Goal: Check status: Check status

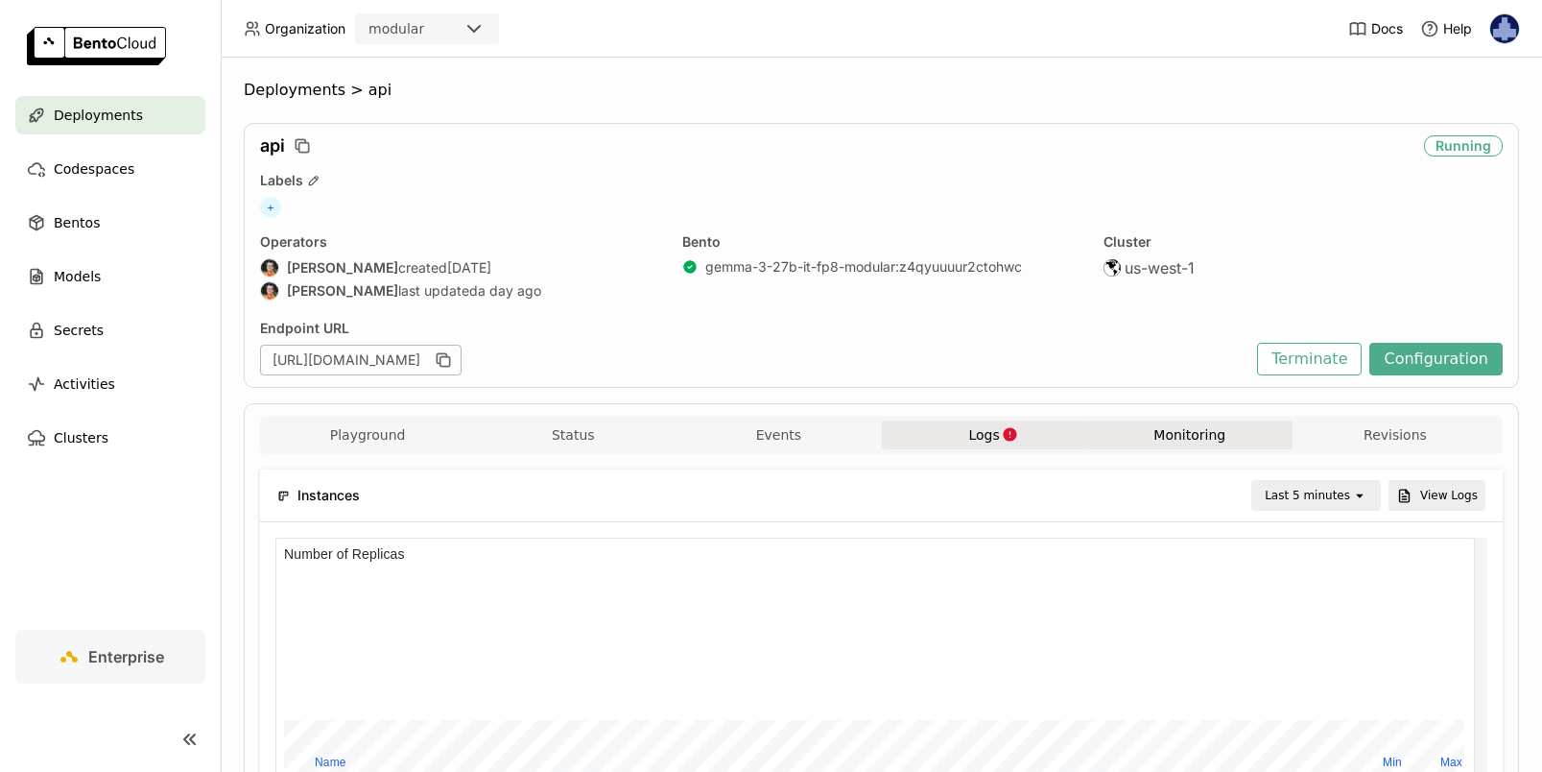
click at [1003, 436] on icon "button" at bounding box center [1009, 433] width 13 height 13
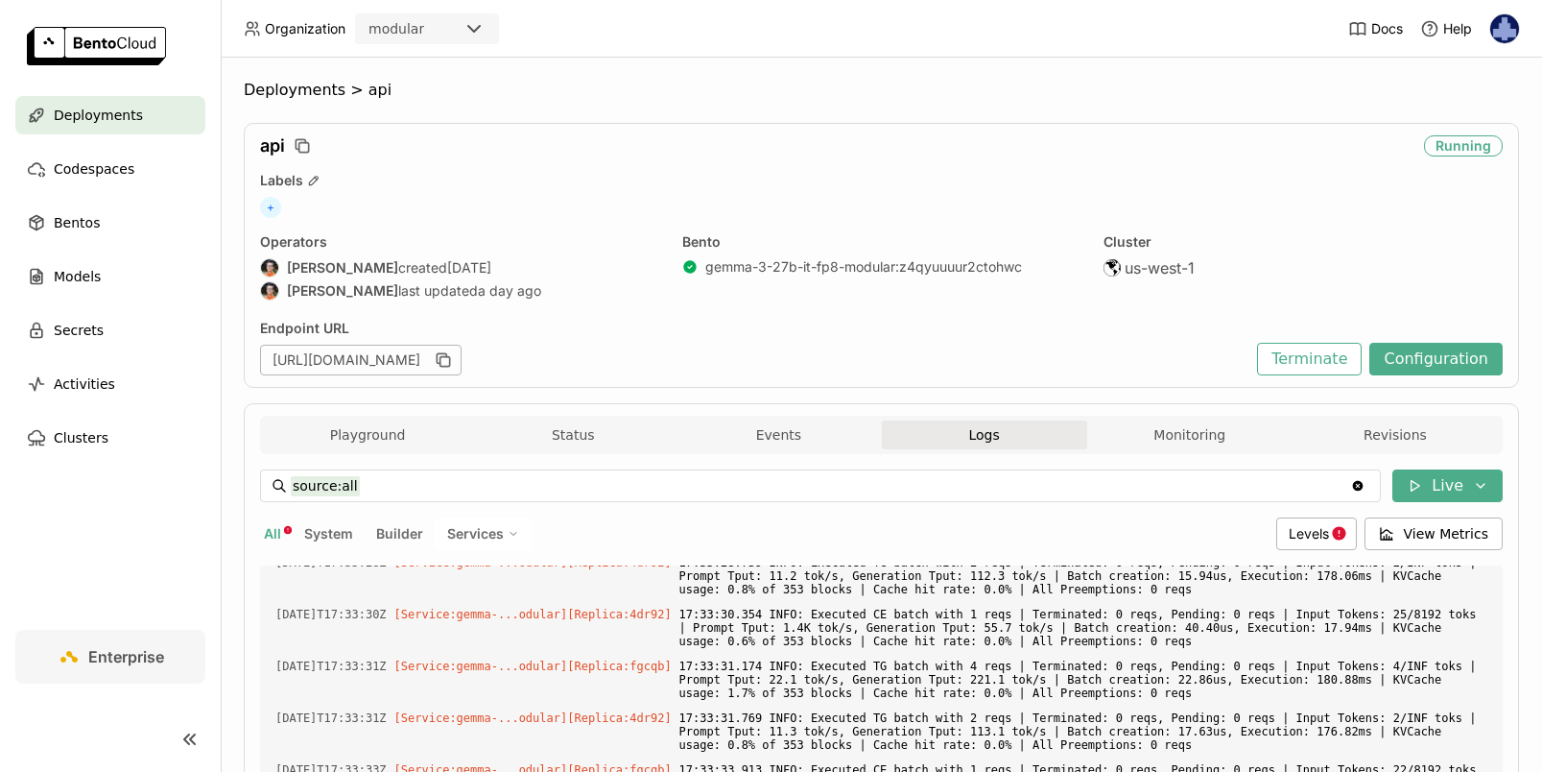
scroll to position [4839, 0]
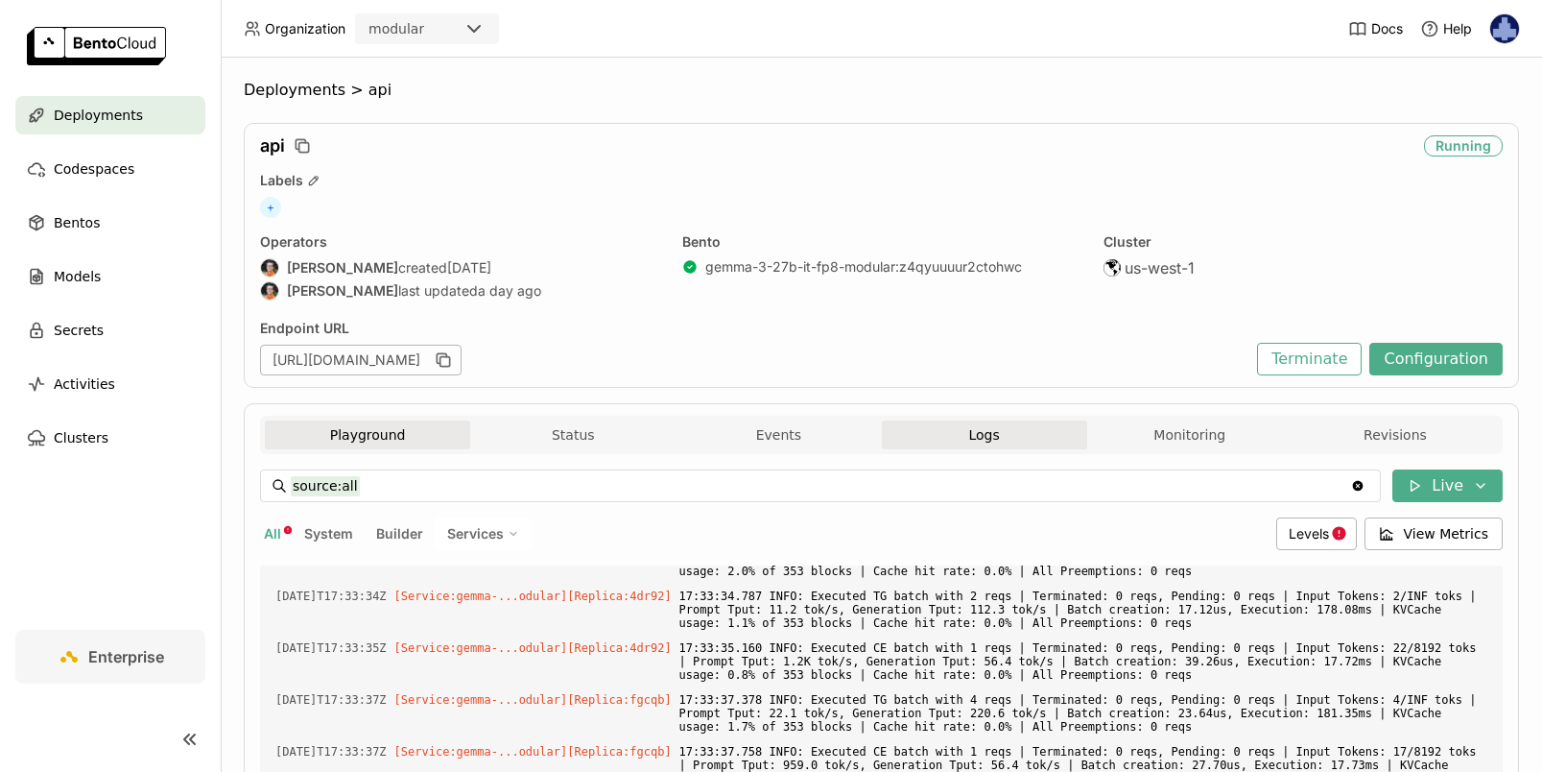
click at [369, 432] on button "Playground" at bounding box center [367, 434] width 205 height 29
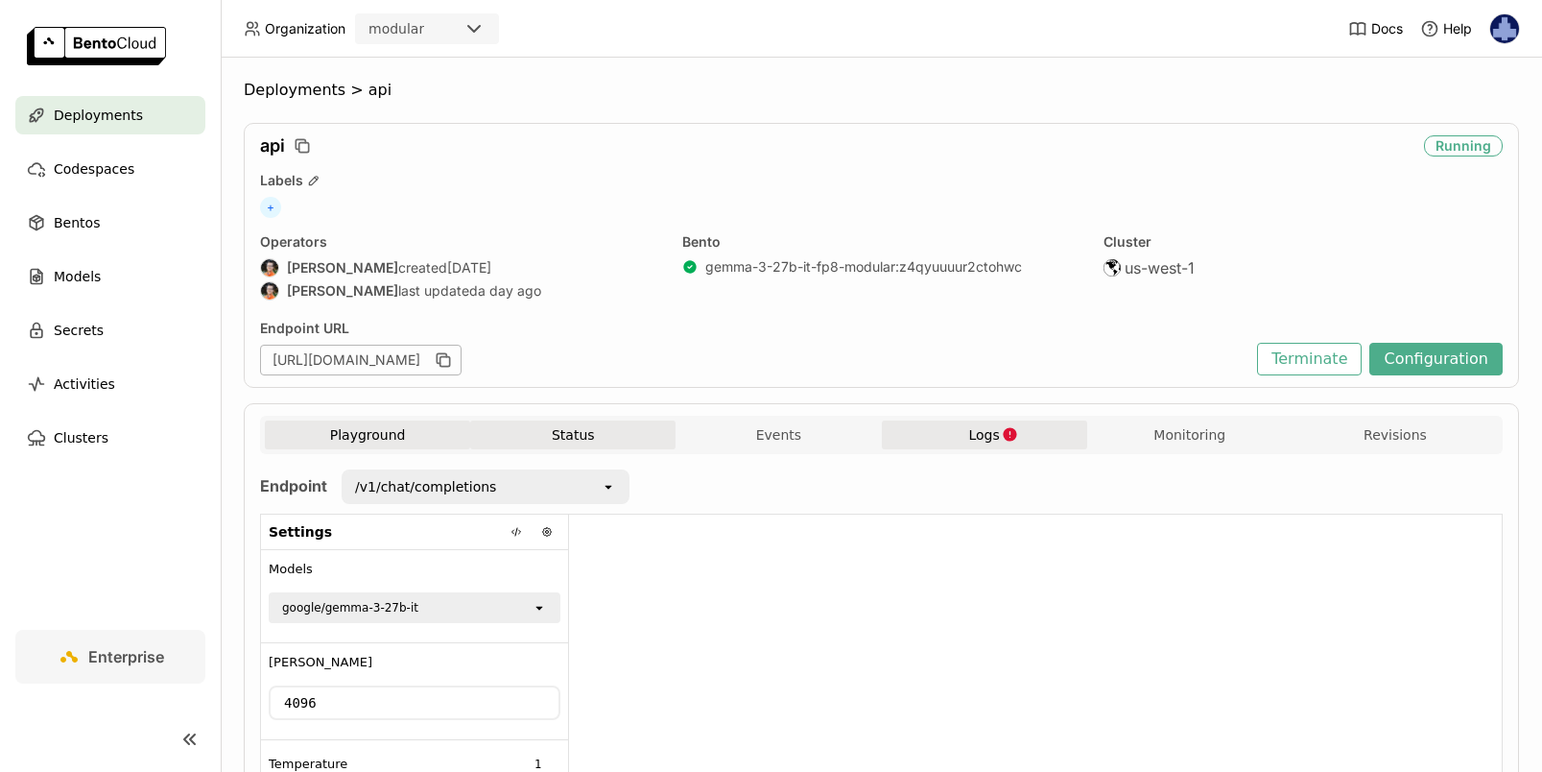
click at [564, 428] on button "Status" at bounding box center [572, 434] width 205 height 29
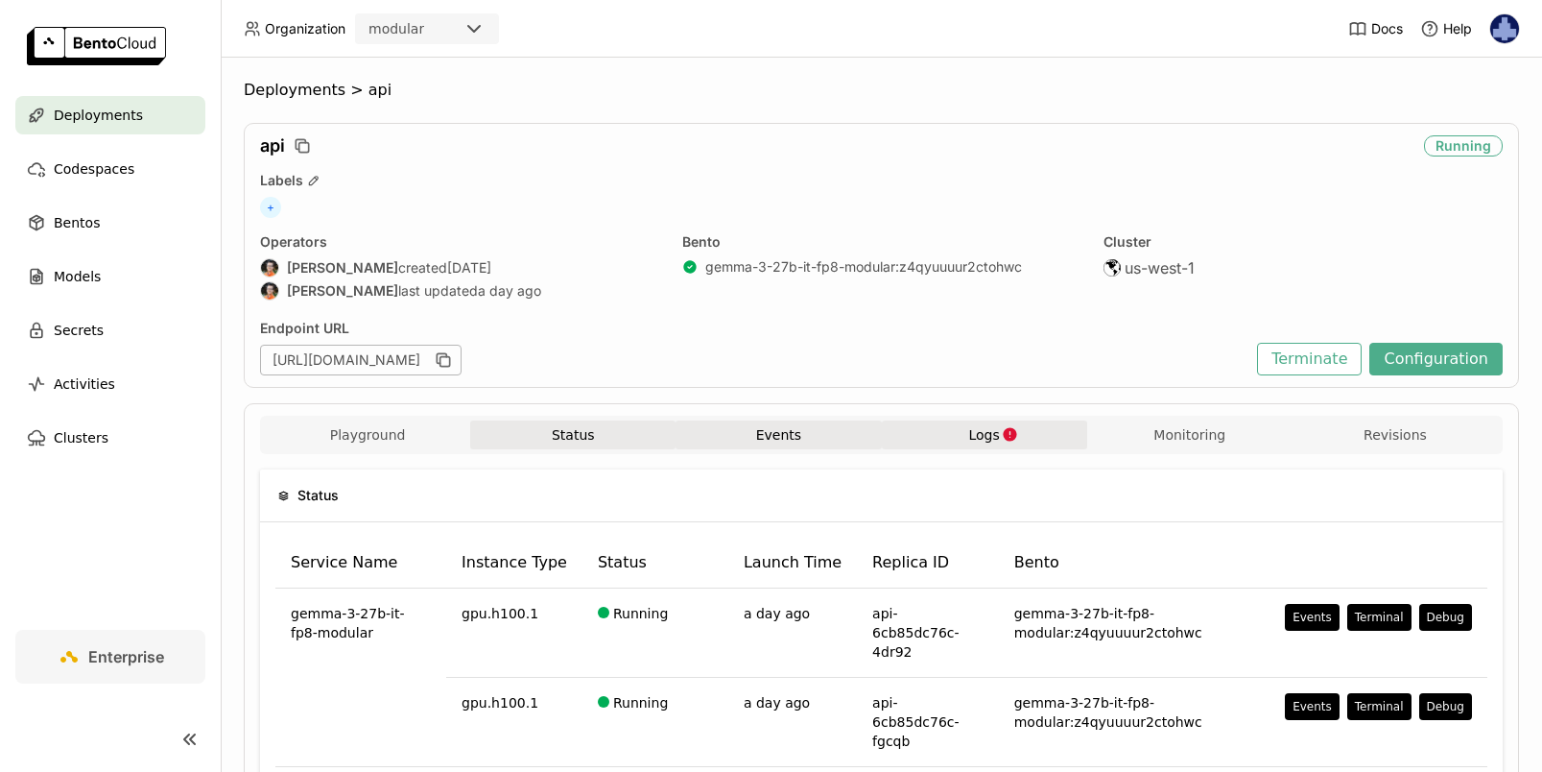
click at [768, 426] on button "Events" at bounding box center [778, 434] width 205 height 29
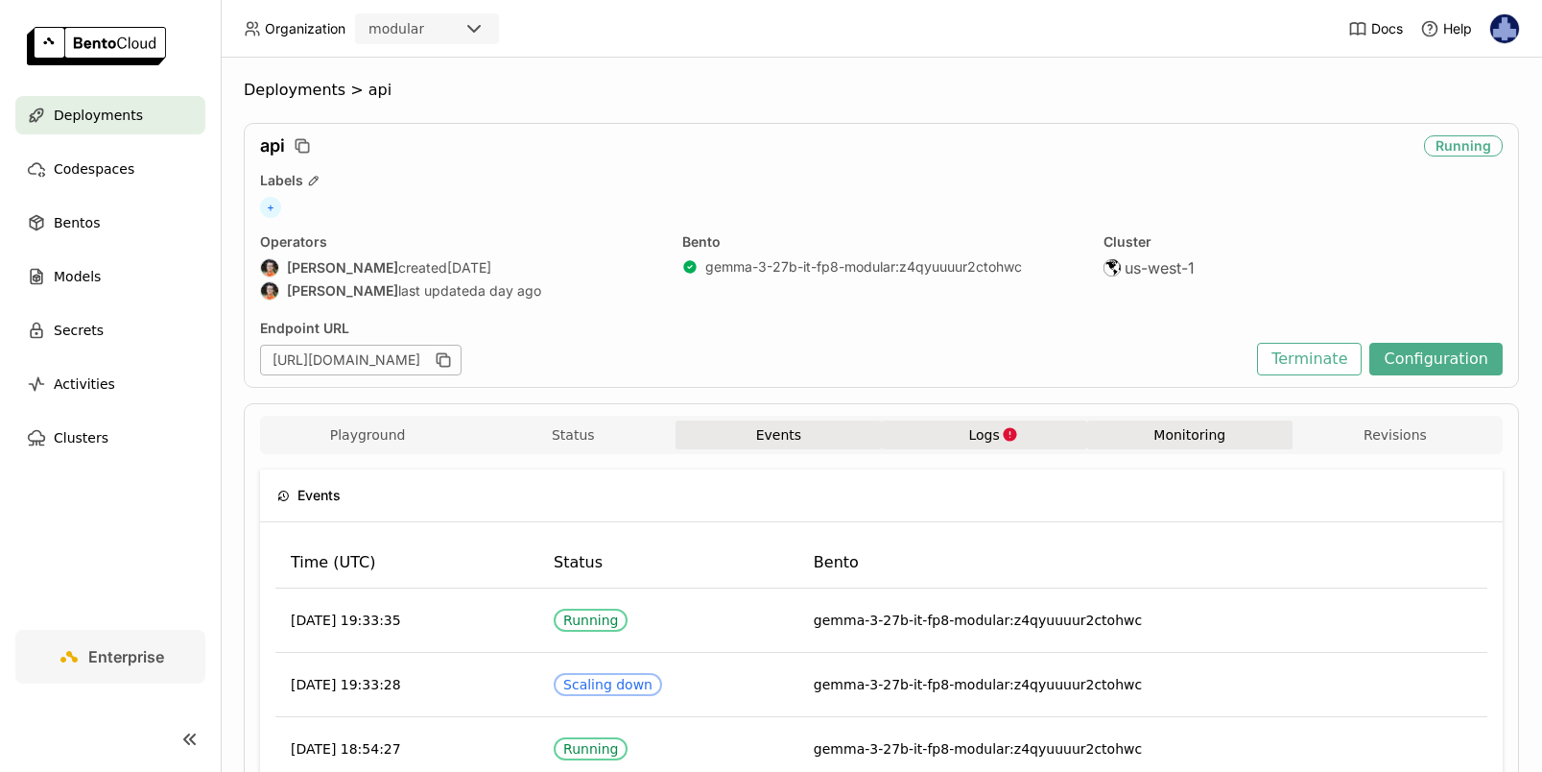
click at [1171, 442] on button "Monitoring" at bounding box center [1189, 434] width 205 height 29
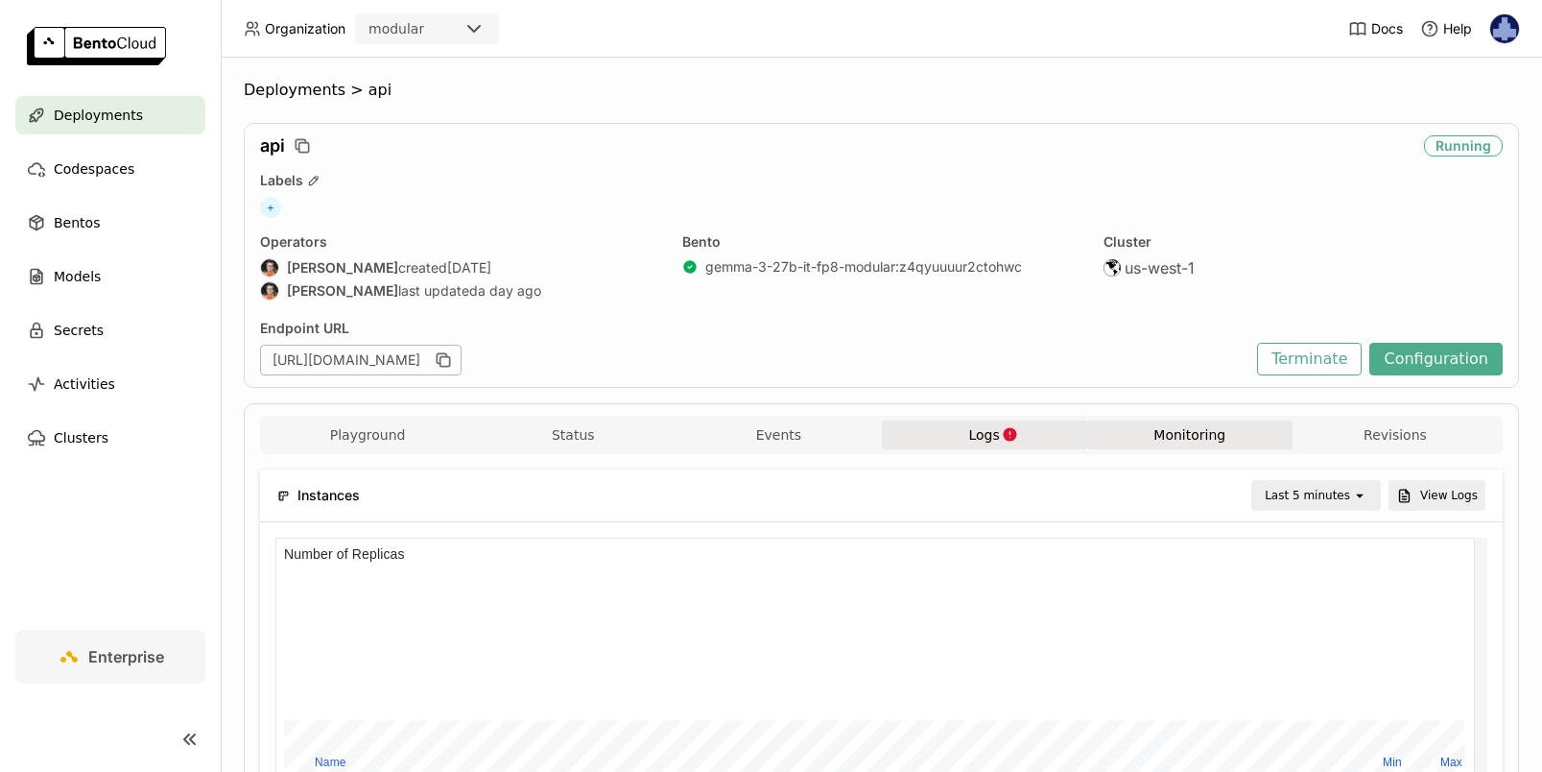
click at [1306, 497] on div "Last 5 minutes" at bounding box center [1307, 495] width 85 height 19
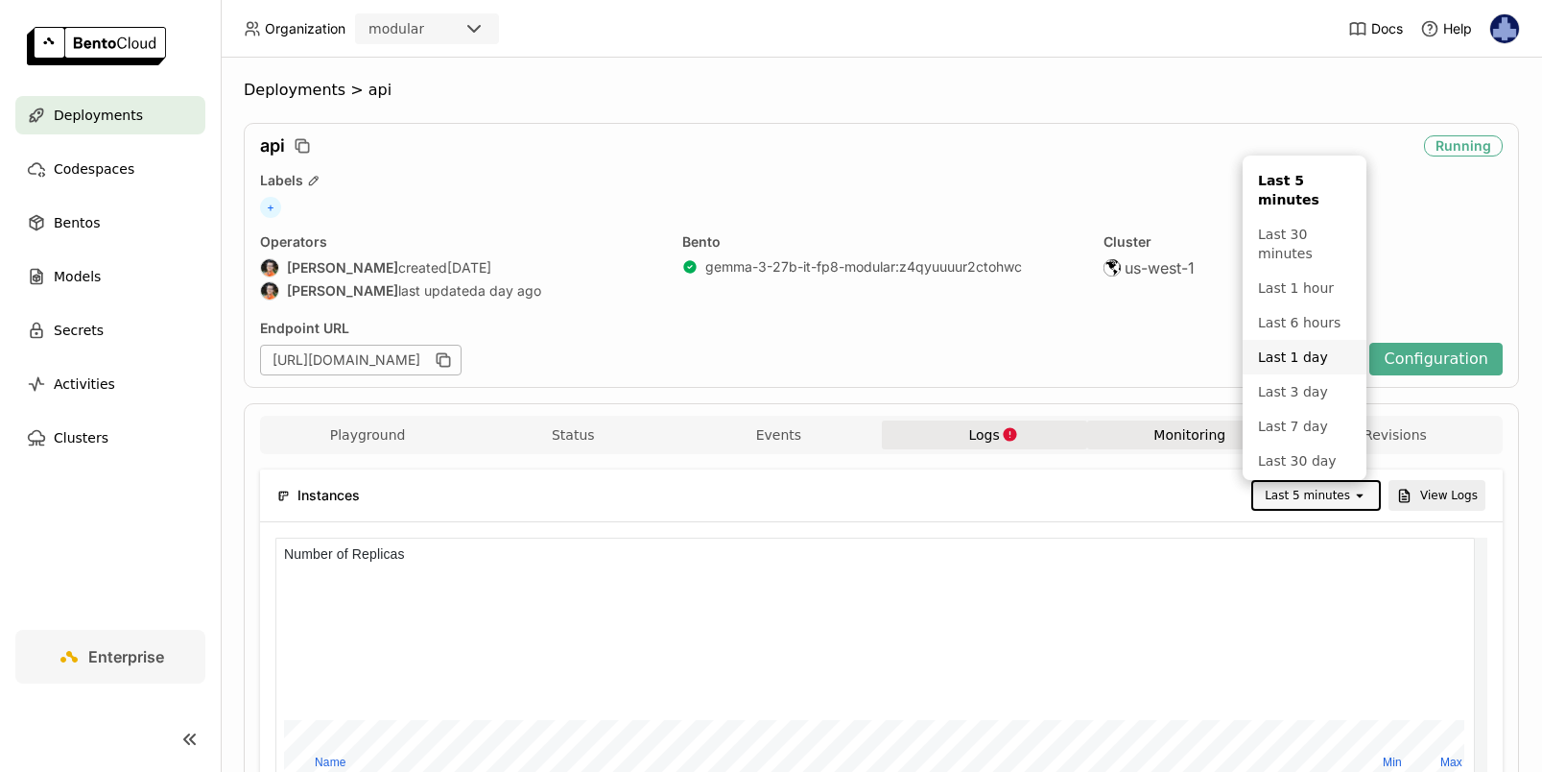
click at [1299, 356] on div "Last 1 day" at bounding box center [1304, 356] width 93 height 19
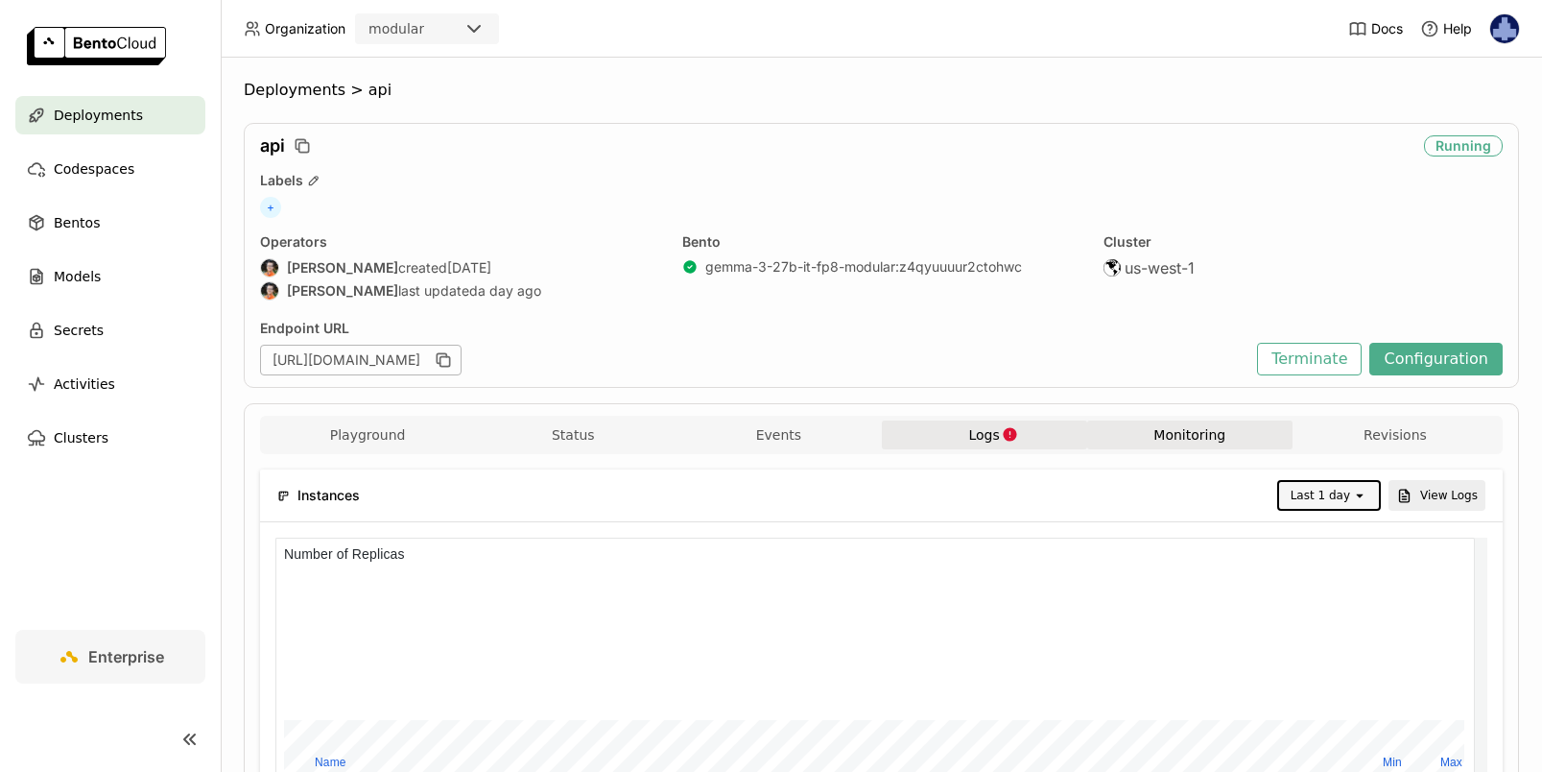
scroll to position [4, 0]
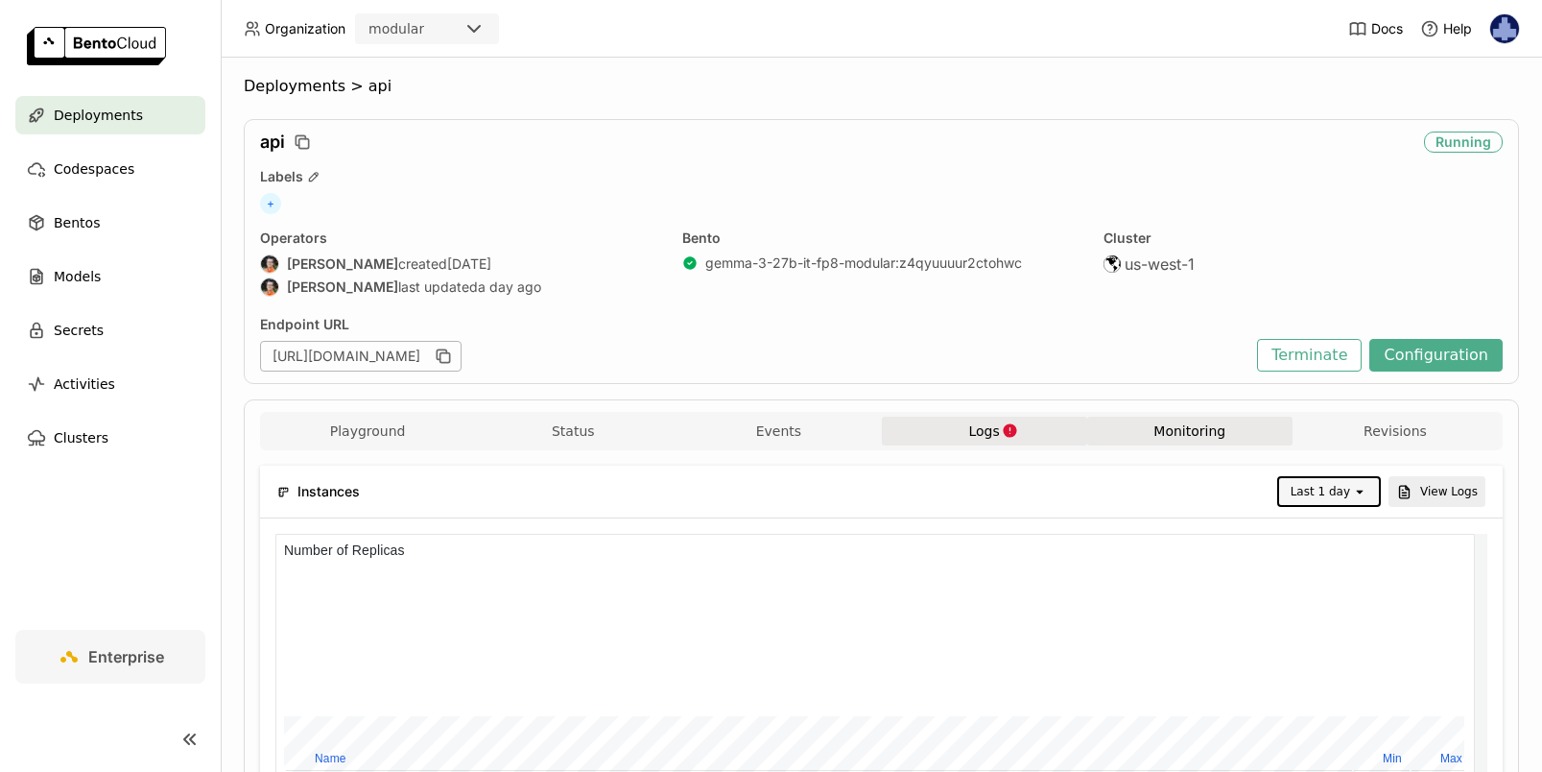
click at [1352, 489] on icon "open" at bounding box center [1359, 491] width 15 height 15
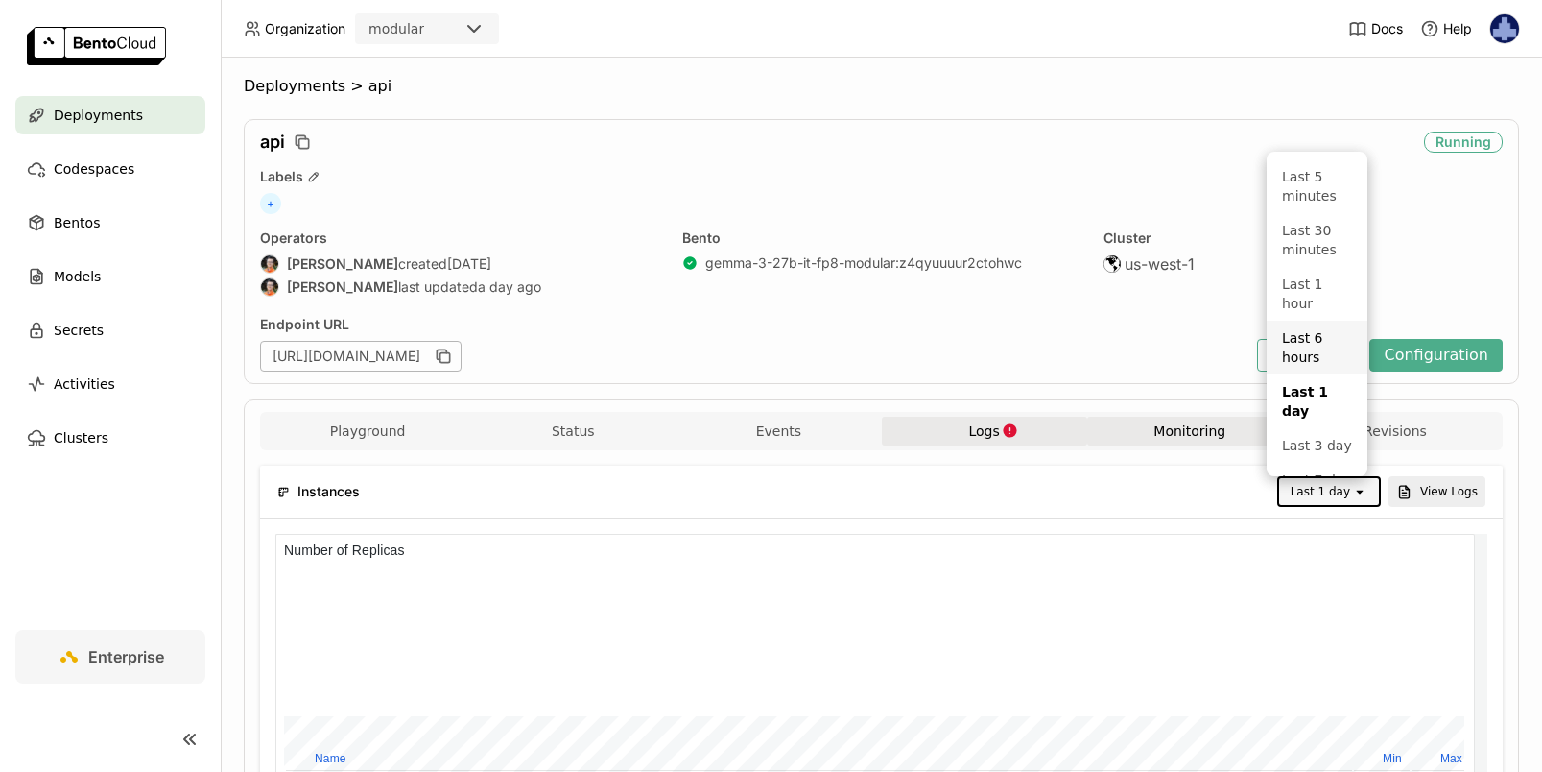
click at [1321, 348] on div "Last 6 hours" at bounding box center [1317, 347] width 70 height 38
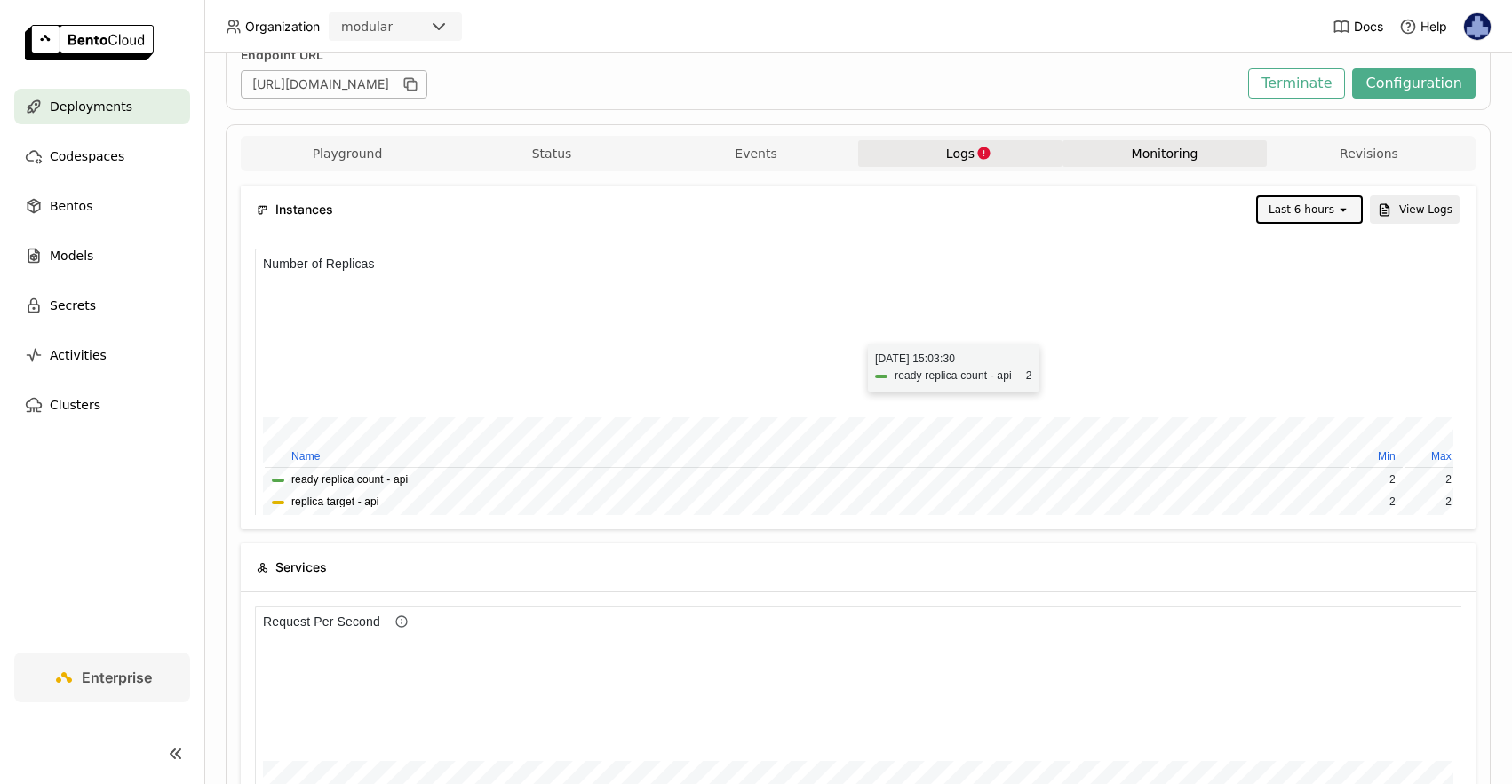
scroll to position [386, 0]
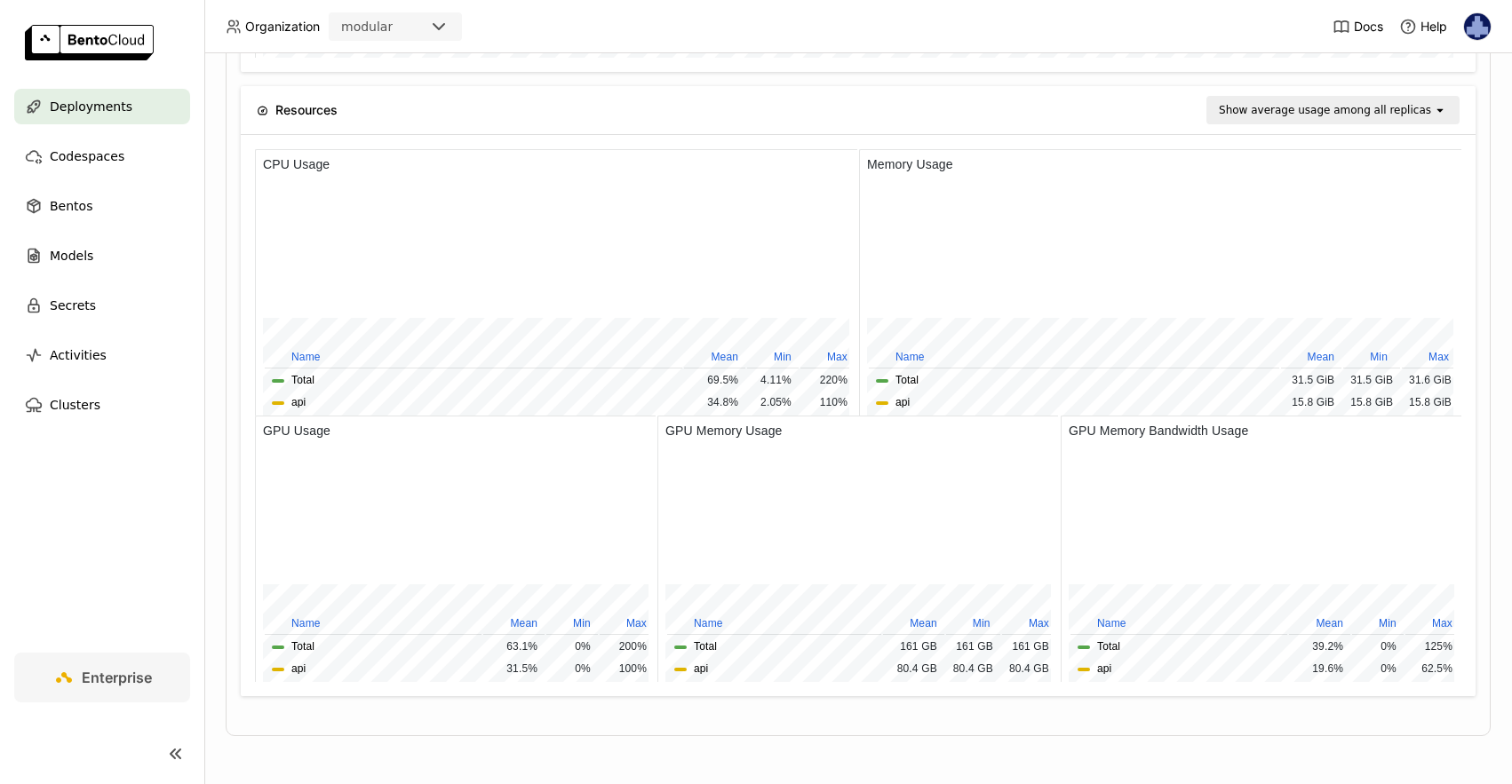
scroll to position [259, 1199]
